Goal: Browse casually: Explore the website without a specific task or goal

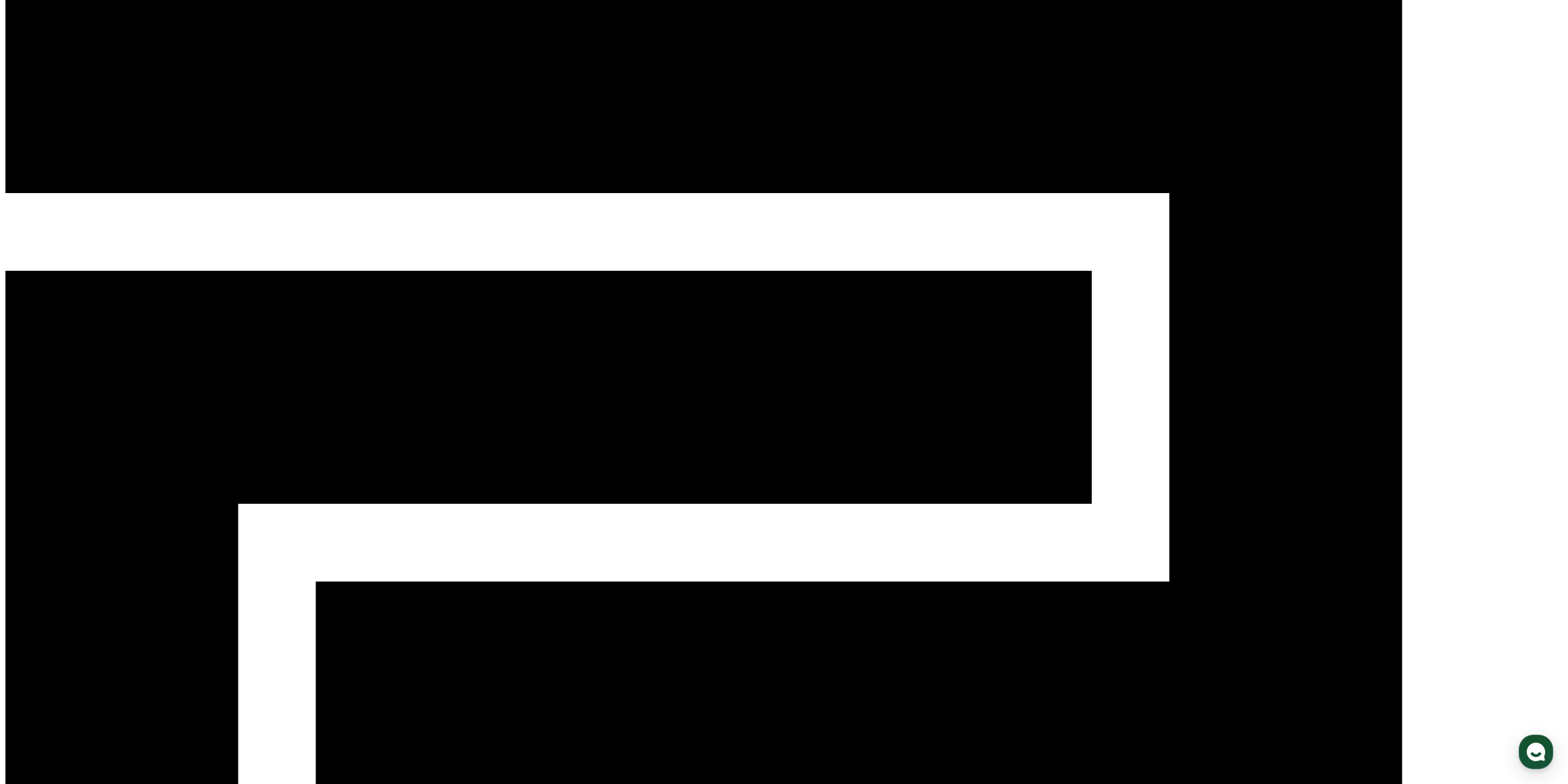
scroll to position [51, 0]
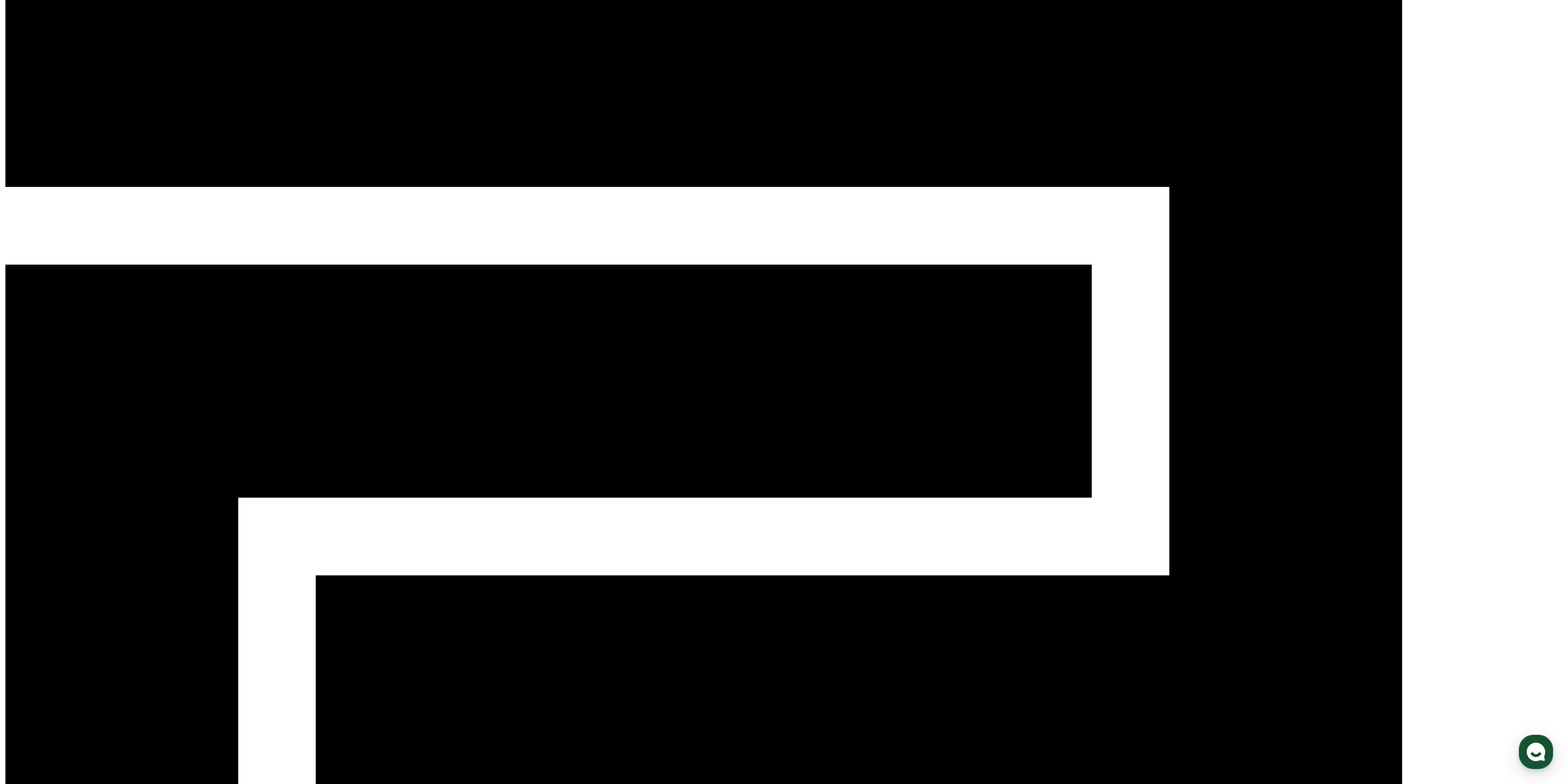
drag, startPoint x: 1114, startPoint y: 612, endPoint x: 991, endPoint y: 406, distance: 239.9
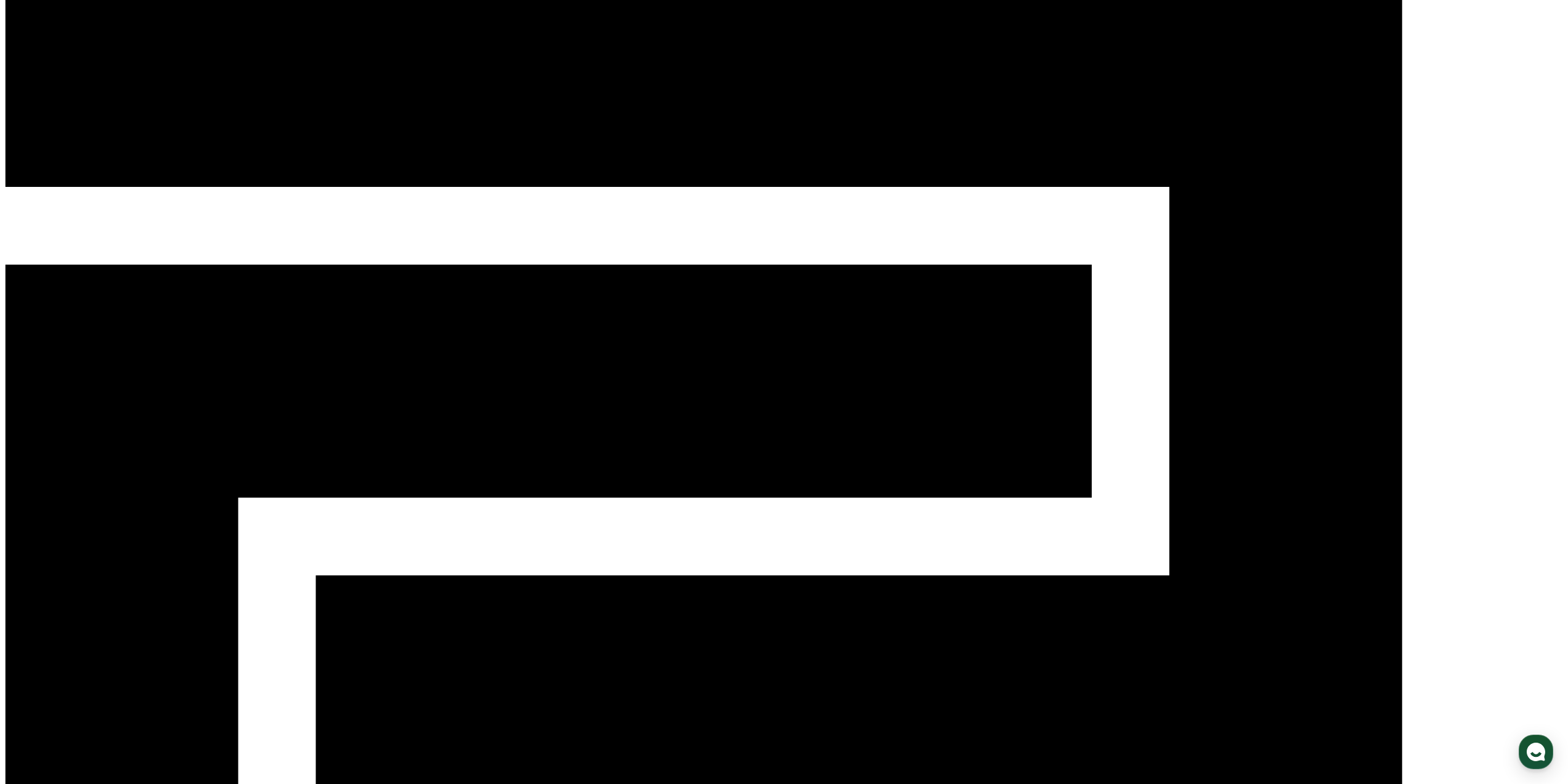
drag, startPoint x: 1156, startPoint y: 451, endPoint x: 1191, endPoint y: 475, distance: 42.4
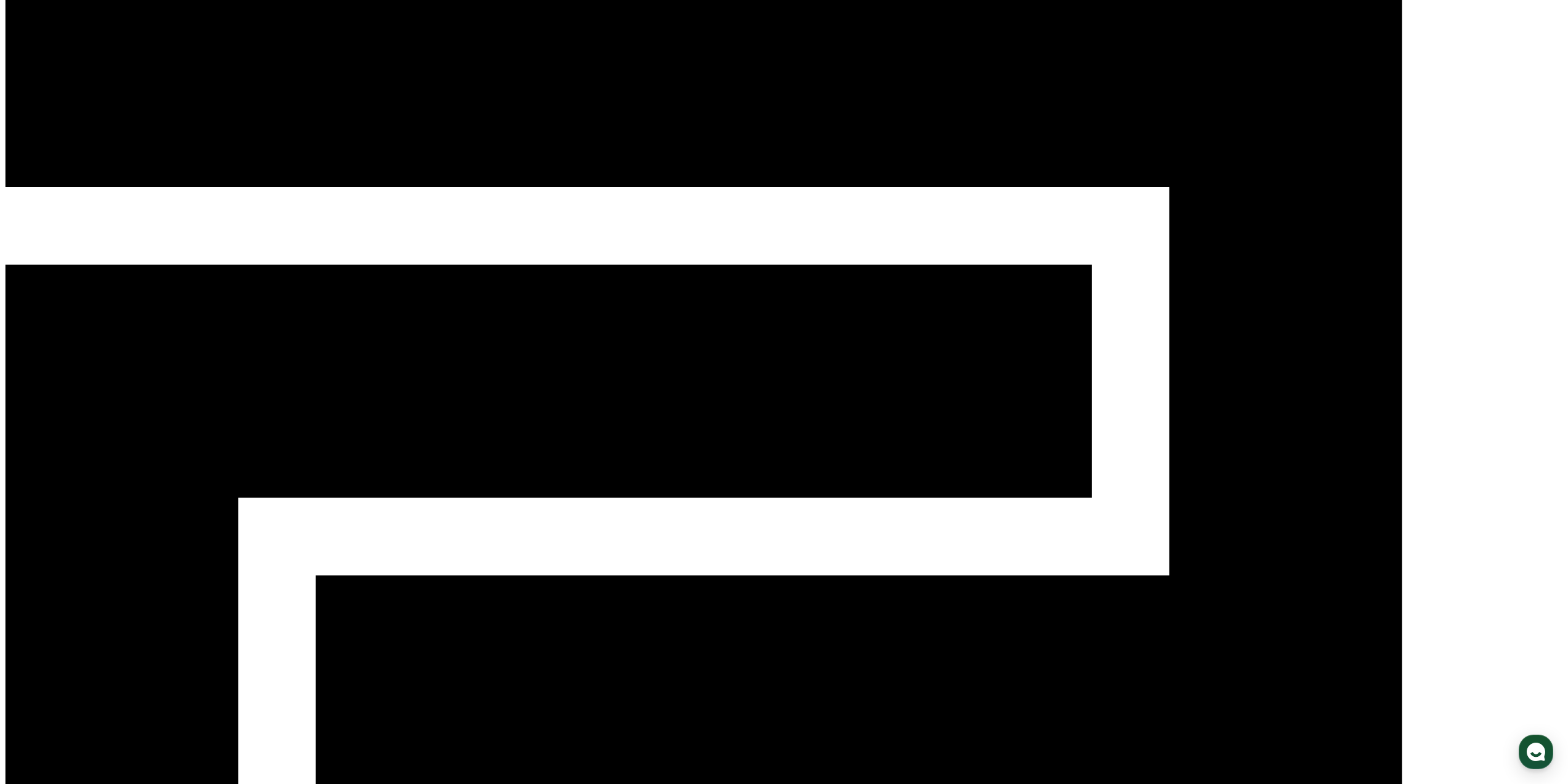
drag, startPoint x: 1164, startPoint y: 458, endPoint x: 1074, endPoint y: 463, distance: 90.1
drag, startPoint x: 1102, startPoint y: 490, endPoint x: 1120, endPoint y: 505, distance: 23.4
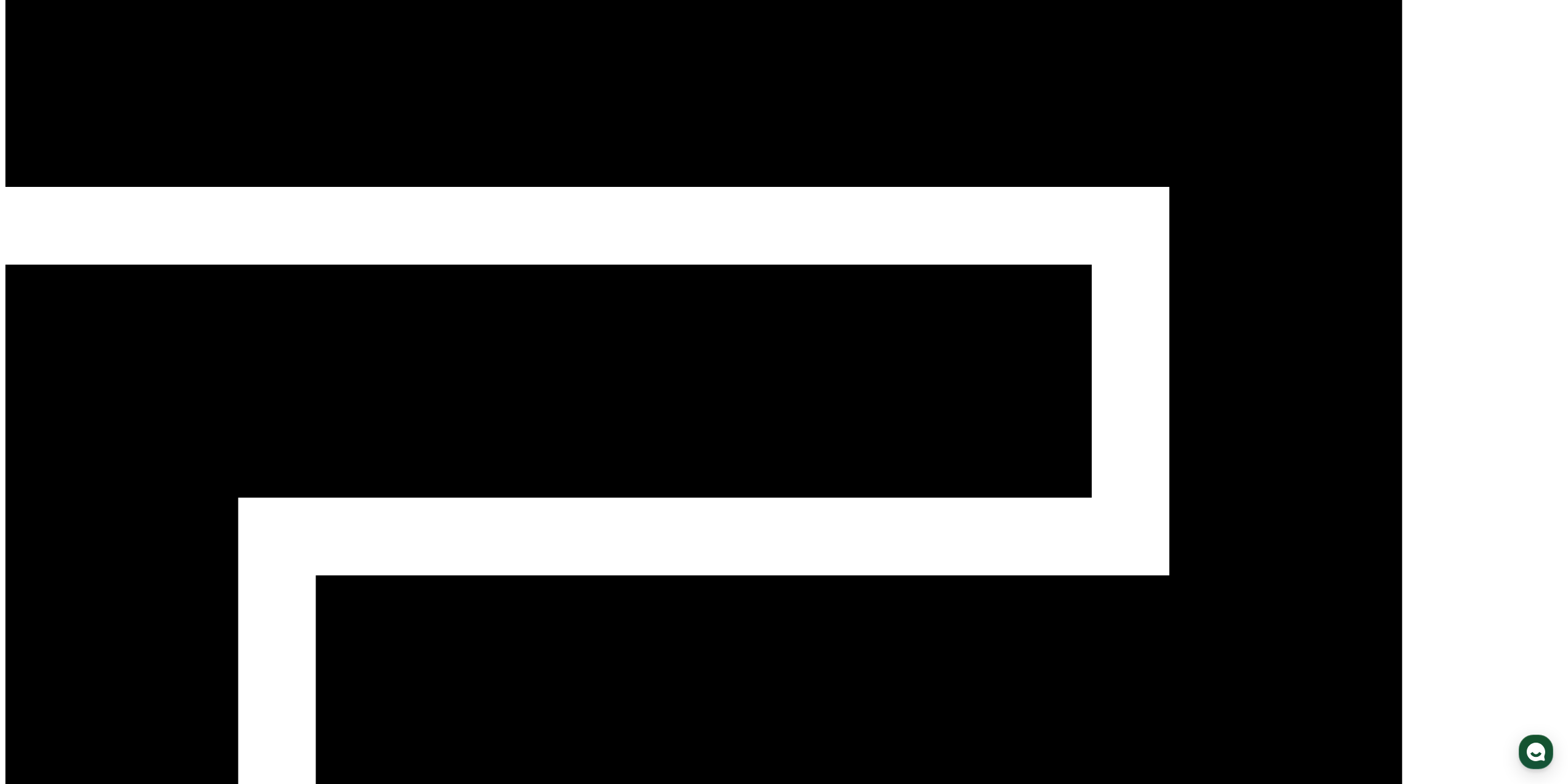
drag, startPoint x: 1010, startPoint y: 539, endPoint x: 1037, endPoint y: 551, distance: 29.5
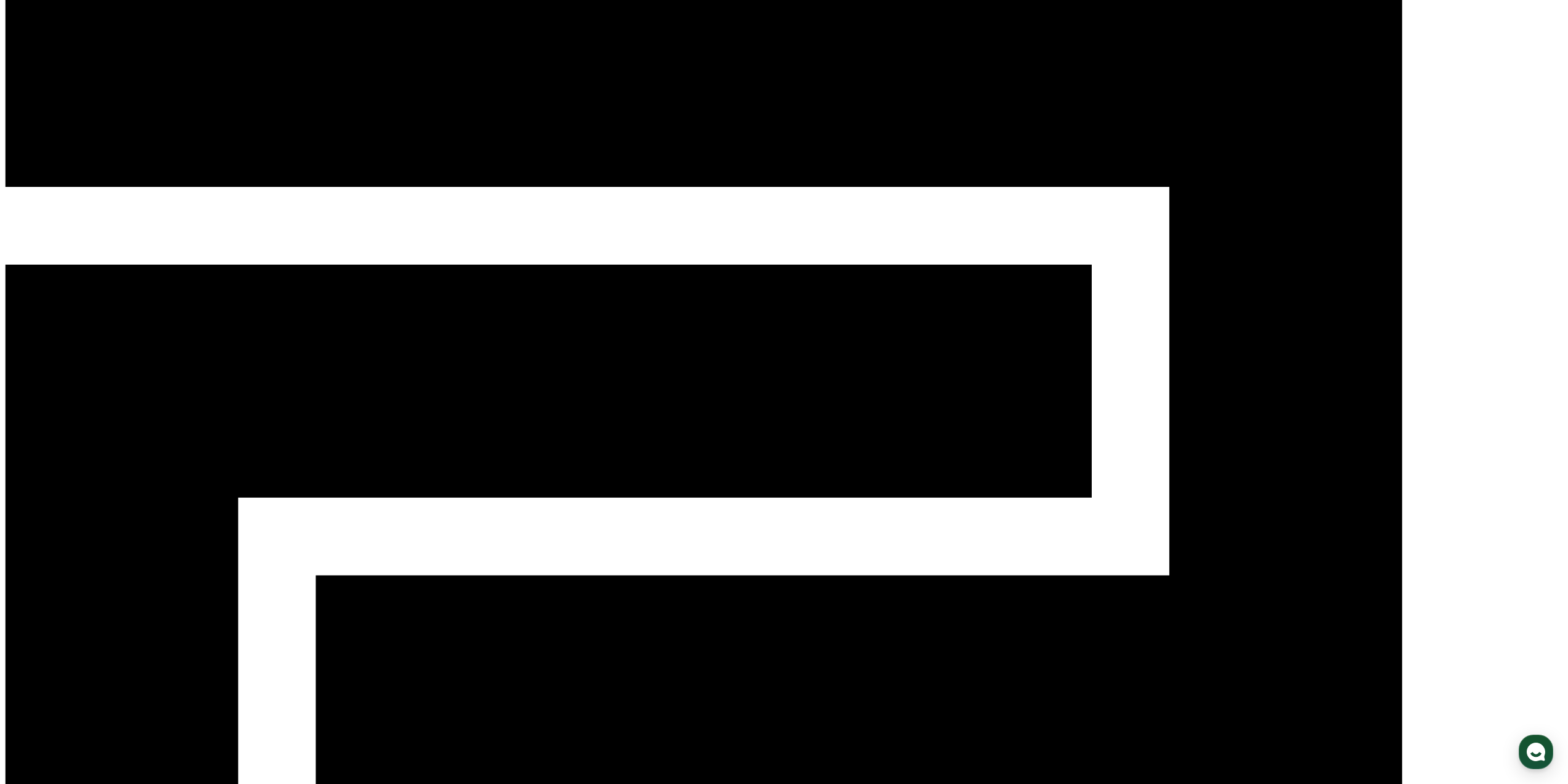
drag, startPoint x: 1064, startPoint y: 608, endPoint x: 834, endPoint y: 544, distance: 238.7
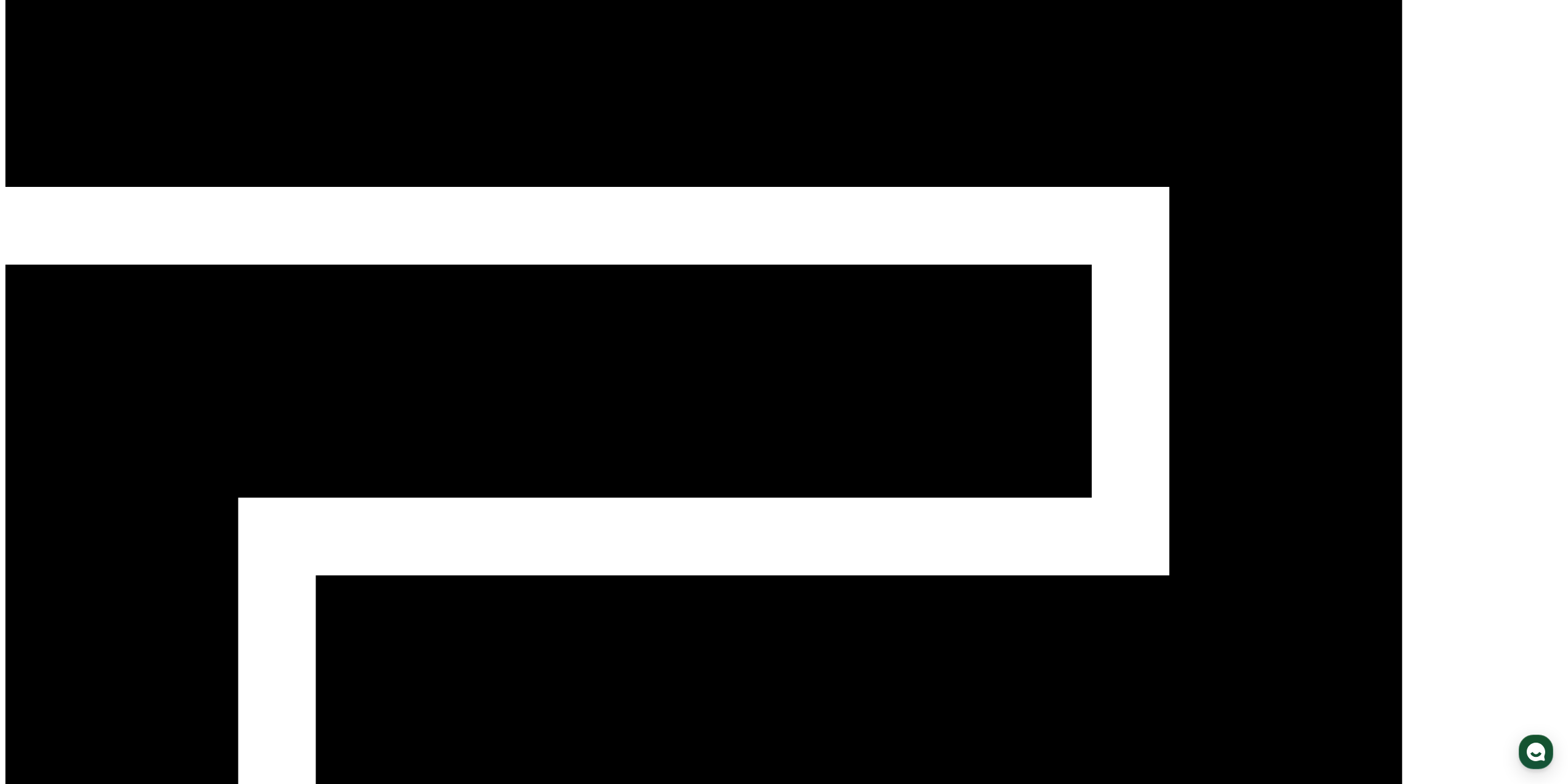
drag, startPoint x: 1015, startPoint y: 581, endPoint x: 1091, endPoint y: 605, distance: 79.7
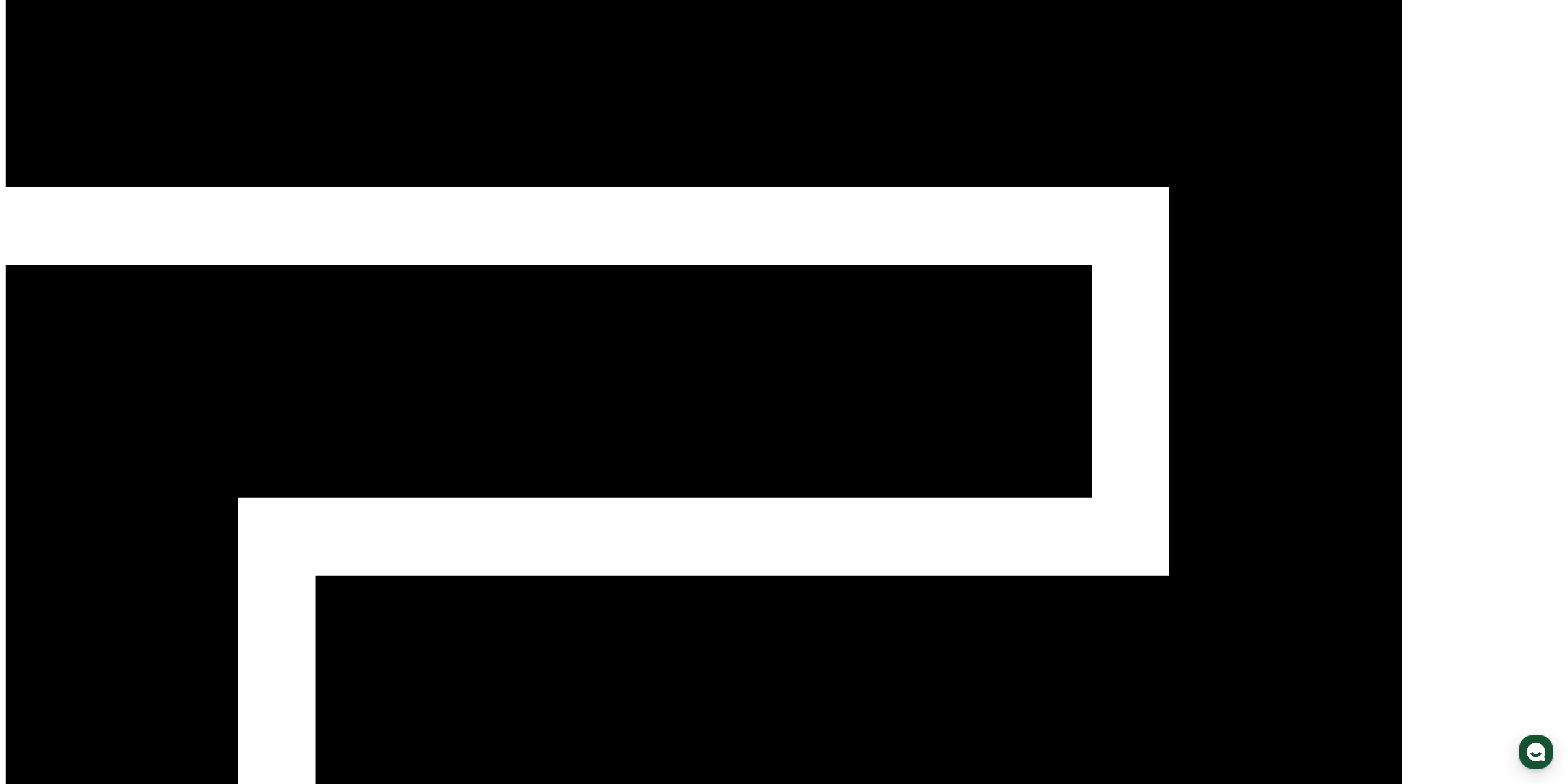
drag, startPoint x: 1046, startPoint y: 461, endPoint x: 1059, endPoint y: 473, distance: 17.7
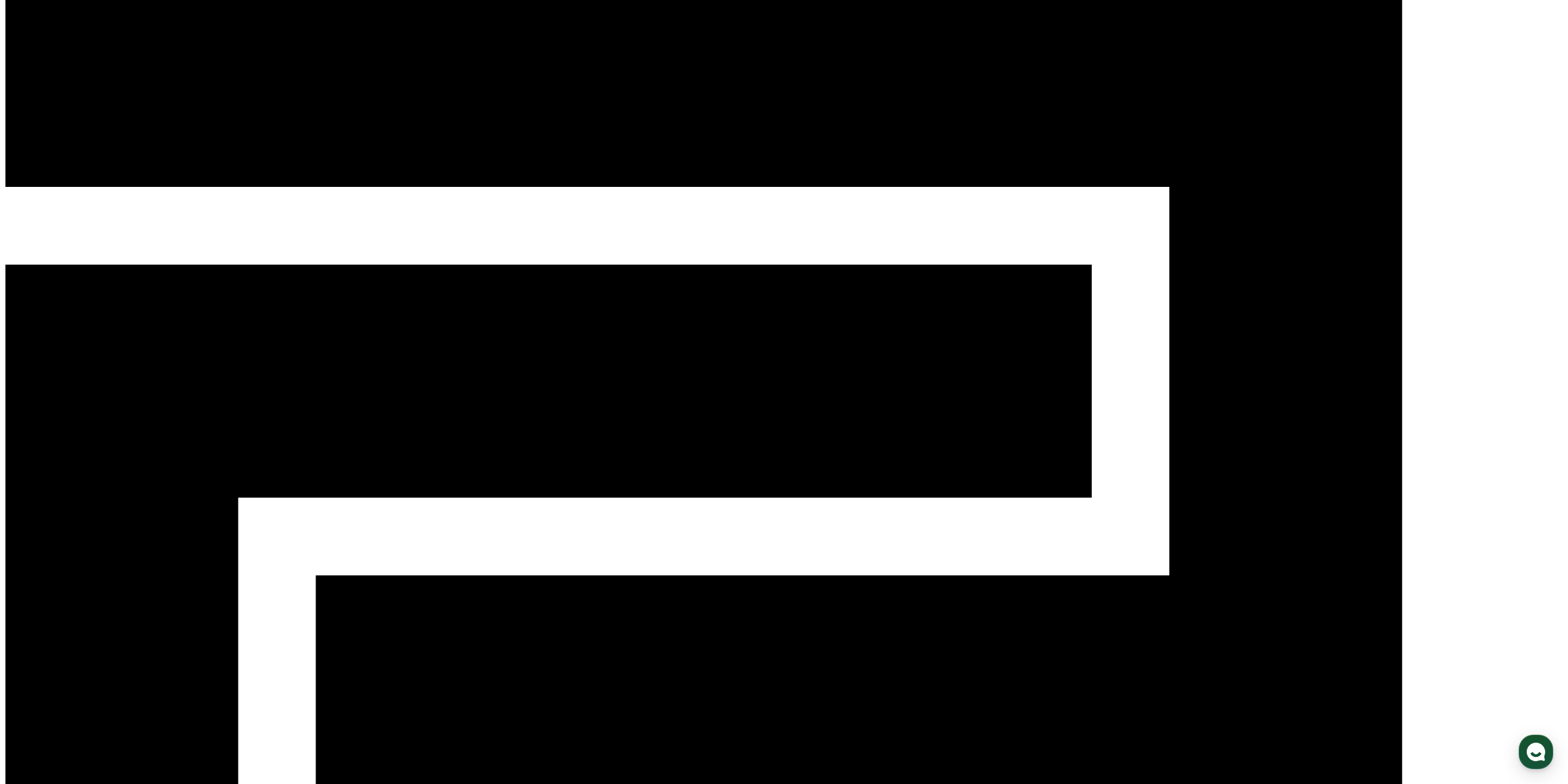
drag, startPoint x: 1055, startPoint y: 458, endPoint x: 1152, endPoint y: 602, distance: 173.6
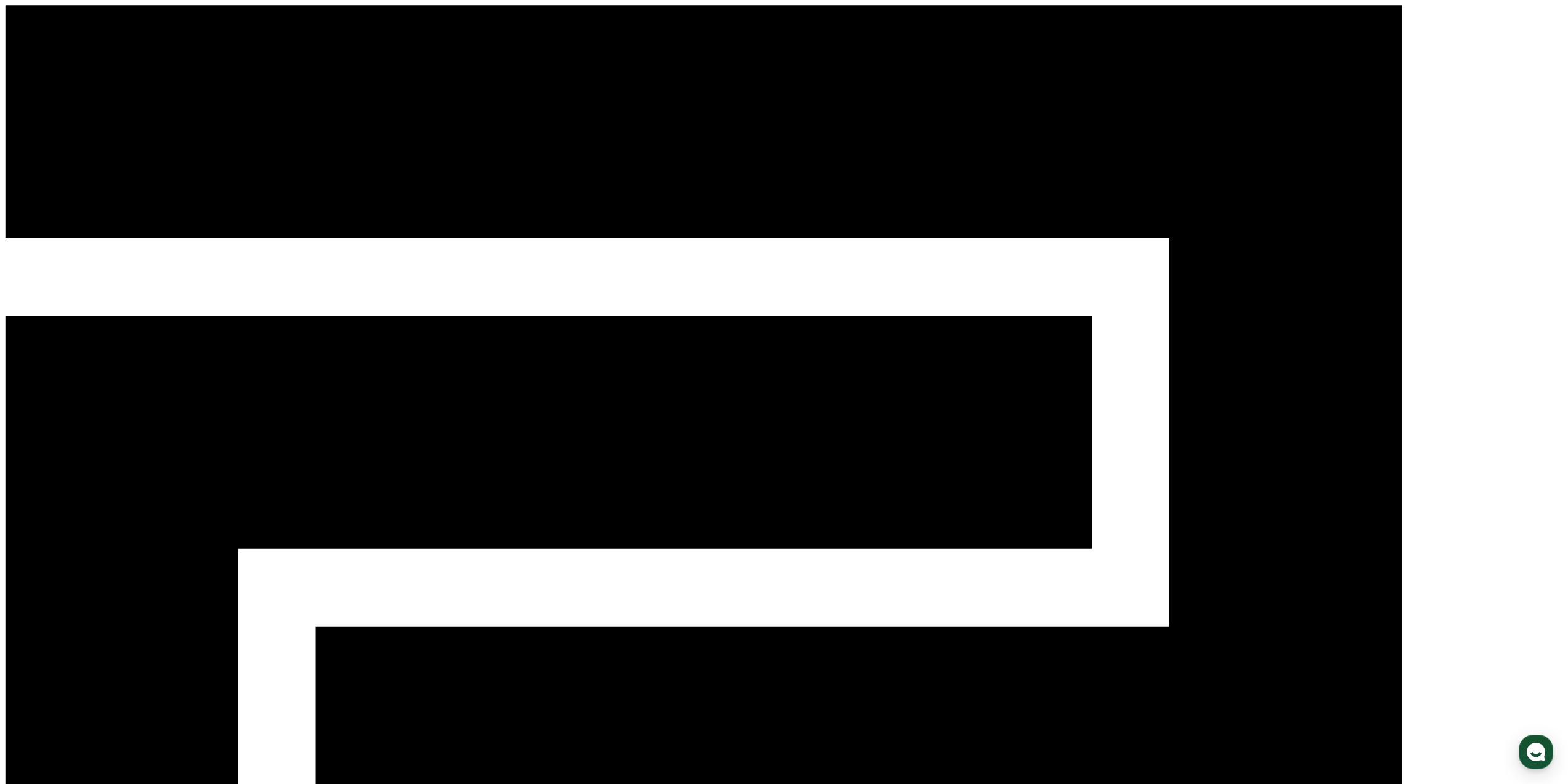
drag, startPoint x: 1159, startPoint y: 311, endPoint x: 1086, endPoint y: 389, distance: 106.8
